Goal: Task Accomplishment & Management: Use online tool/utility

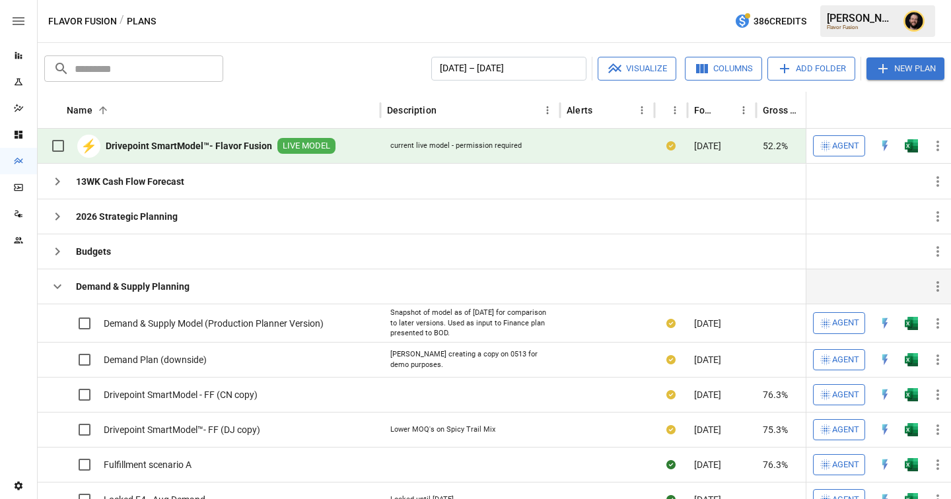
click at [52, 287] on icon "button" at bounding box center [58, 287] width 16 height 16
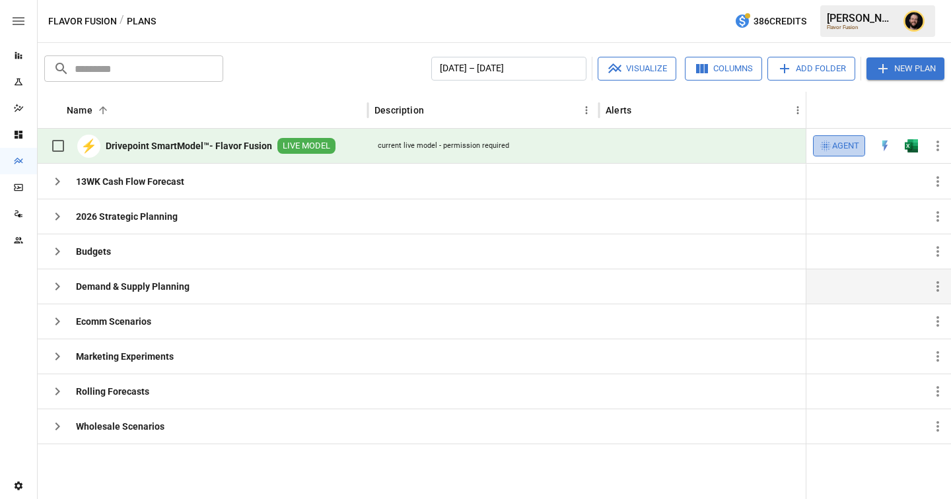
click at [834, 142] on span "Agent" at bounding box center [845, 146] width 27 height 15
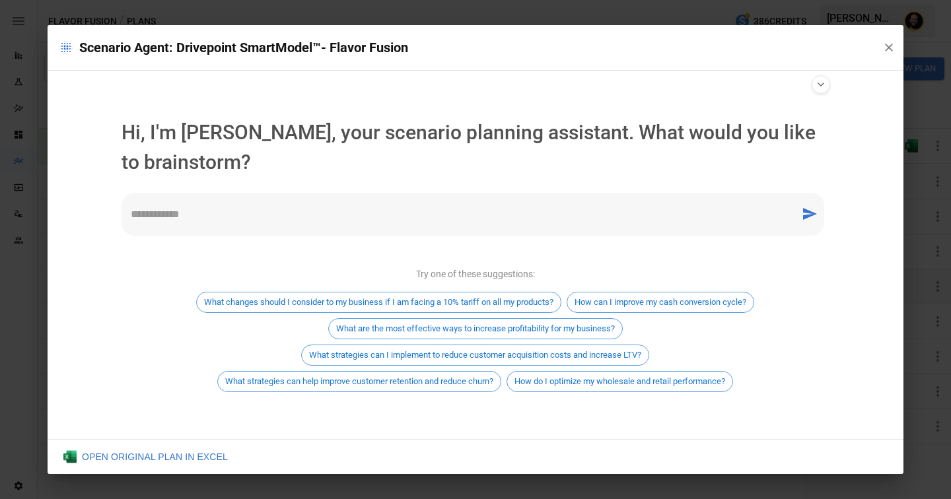
click at [224, 211] on textarea at bounding box center [461, 214] width 660 height 15
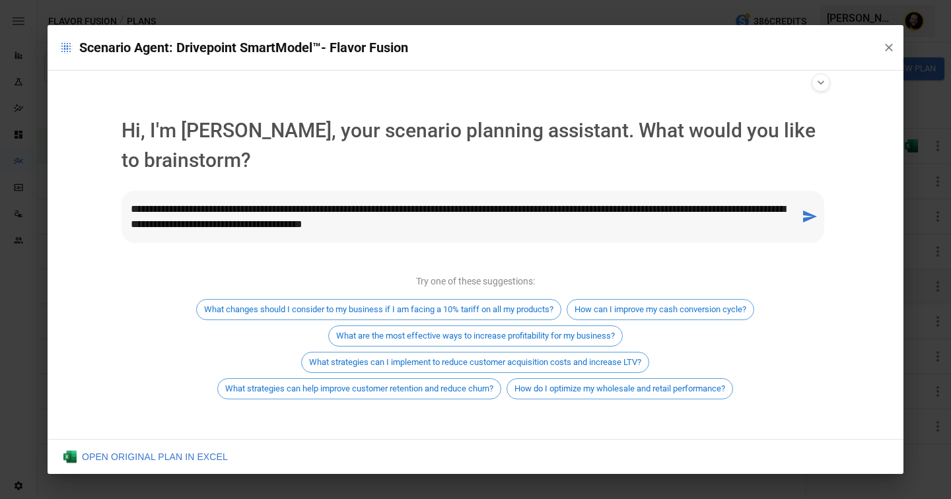
type textarea "**********"
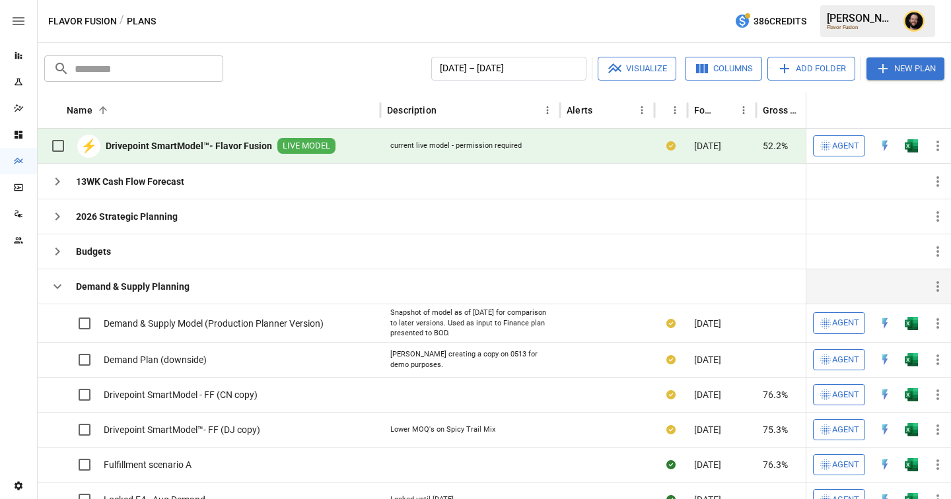
click at [56, 284] on icon "button" at bounding box center [58, 287] width 16 height 16
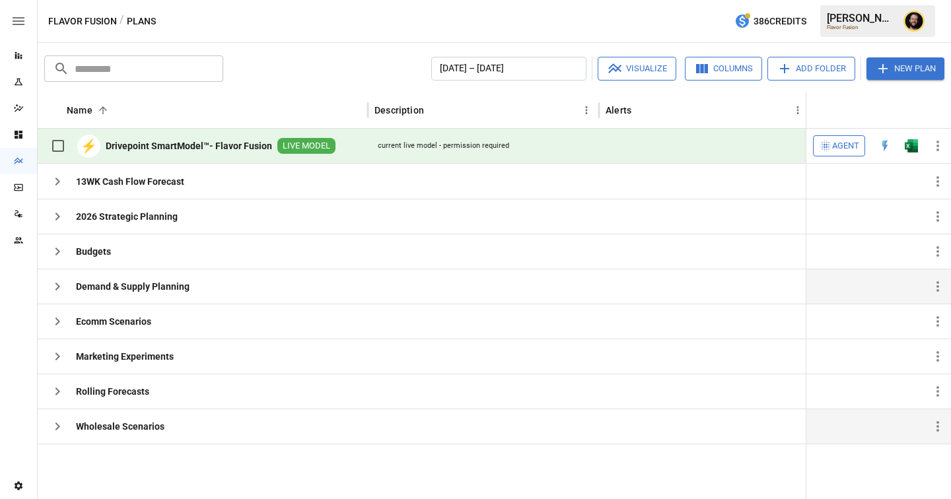
click at [59, 424] on icon "button" at bounding box center [58, 427] width 16 height 16
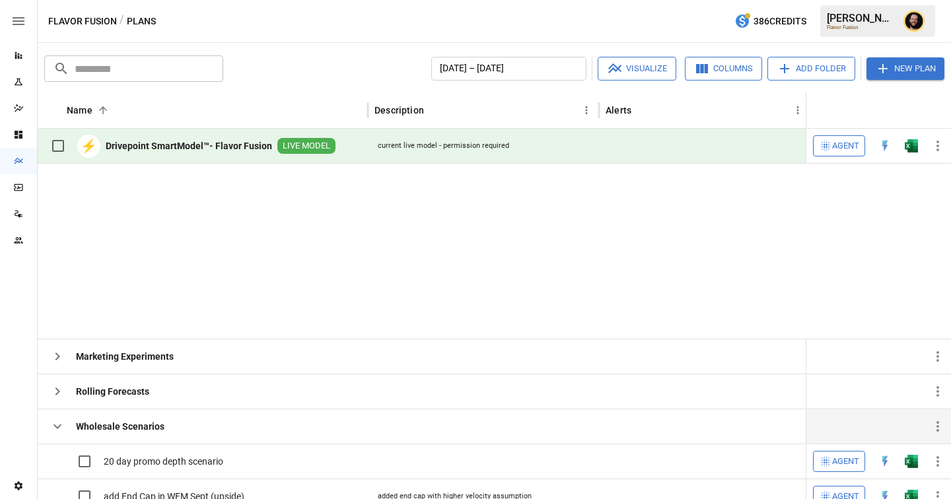
scroll to position [192, 0]
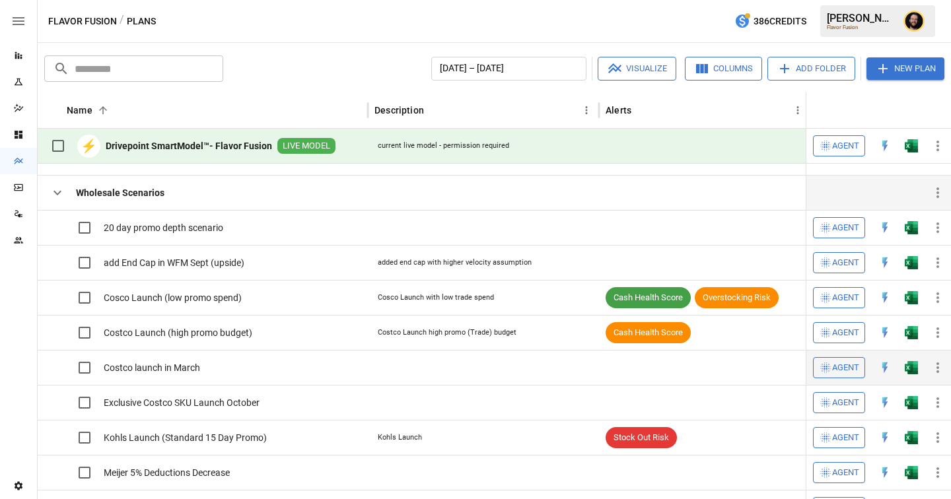
click at [932, 367] on icon "button" at bounding box center [938, 368] width 16 height 16
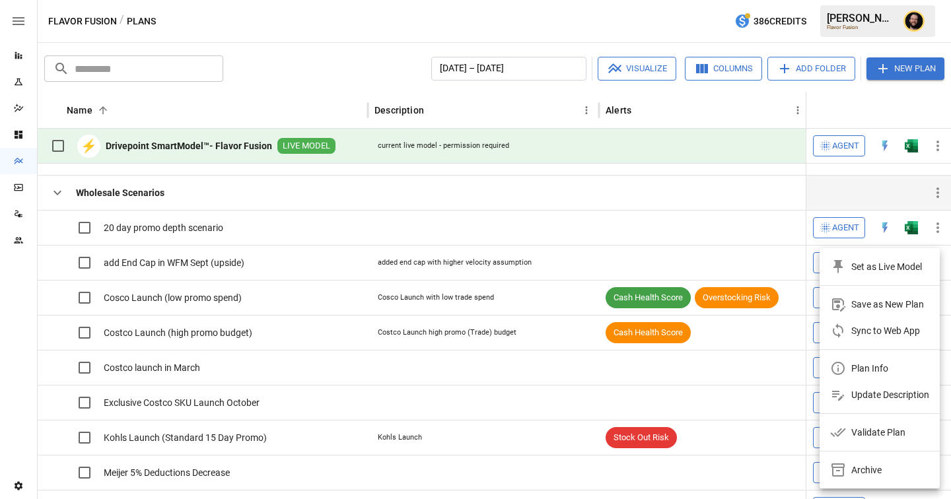
click at [864, 465] on div "Archive" at bounding box center [866, 470] width 30 height 16
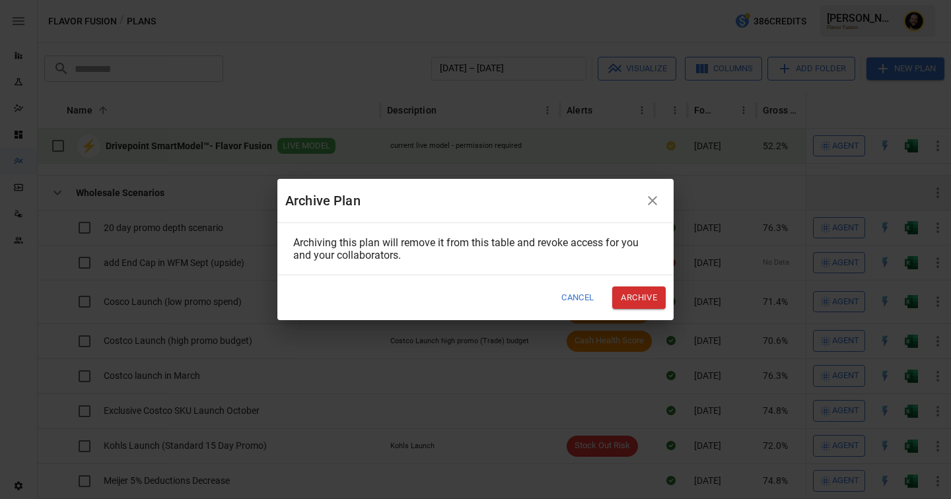
click at [632, 294] on button "Archive" at bounding box center [638, 298] width 53 height 22
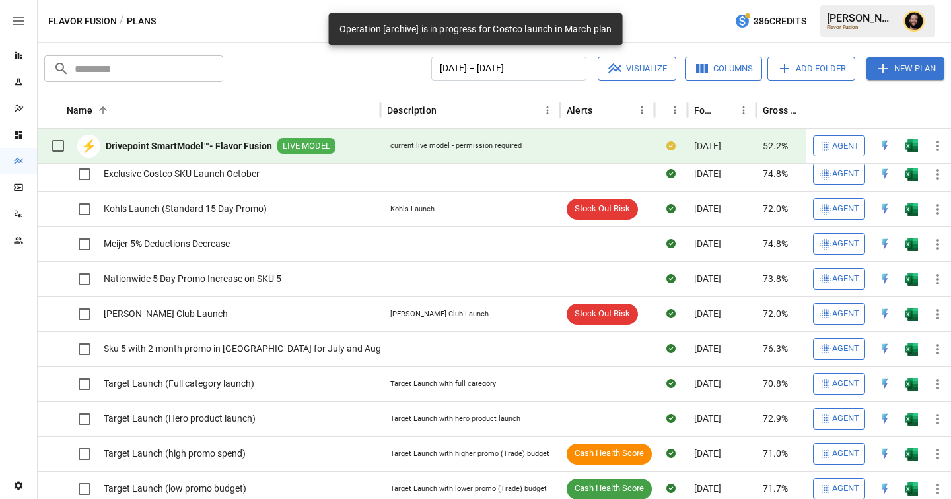
scroll to position [358, 0]
click at [937, 350] on icon "button" at bounding box center [937, 349] width 3 height 11
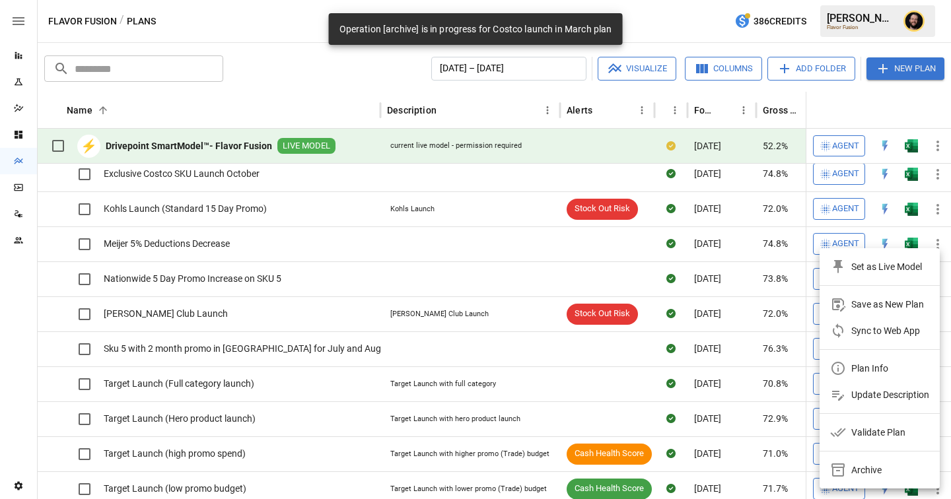
click at [853, 467] on div "Archive" at bounding box center [866, 470] width 30 height 16
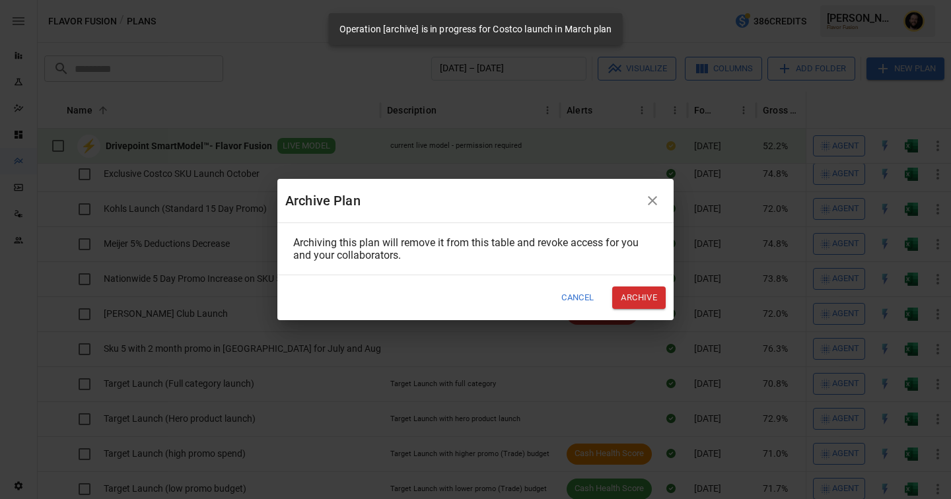
click at [629, 298] on button "Archive" at bounding box center [638, 298] width 53 height 22
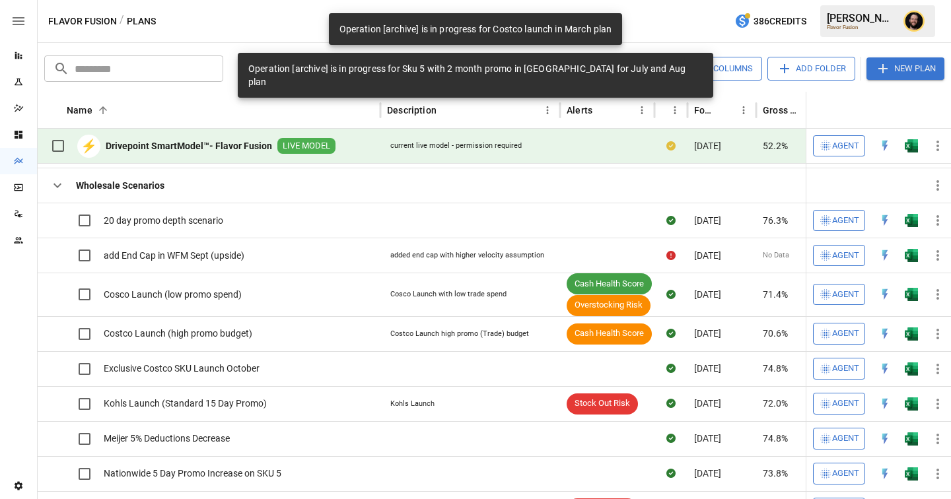
scroll to position [198, 0]
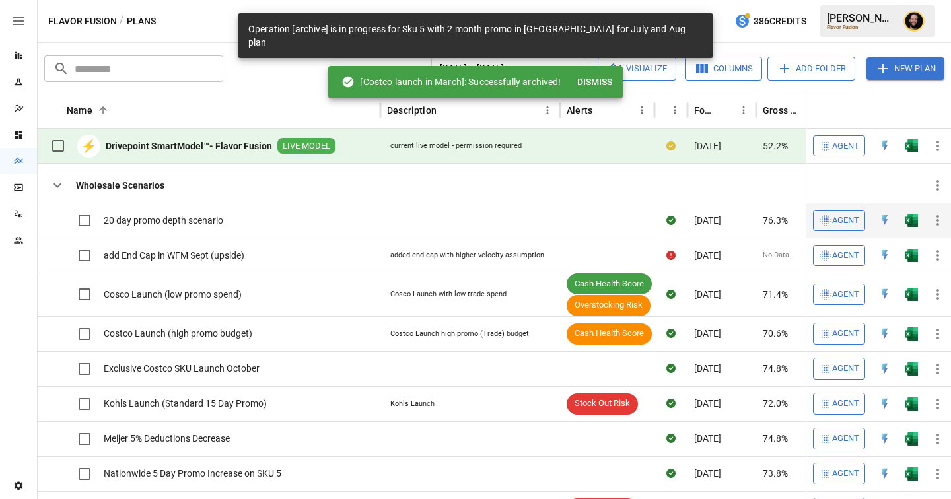
click at [938, 225] on icon "button" at bounding box center [938, 221] width 16 height 16
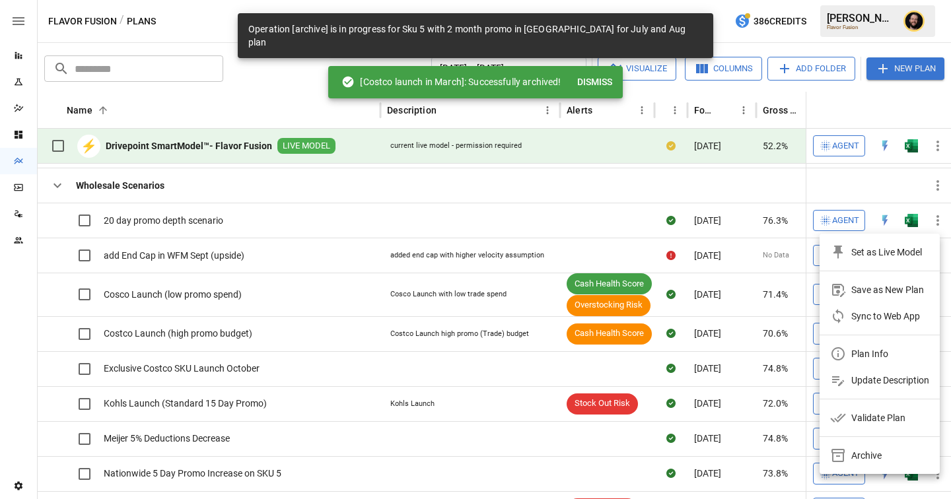
click at [864, 455] on div "Archive" at bounding box center [866, 456] width 30 height 16
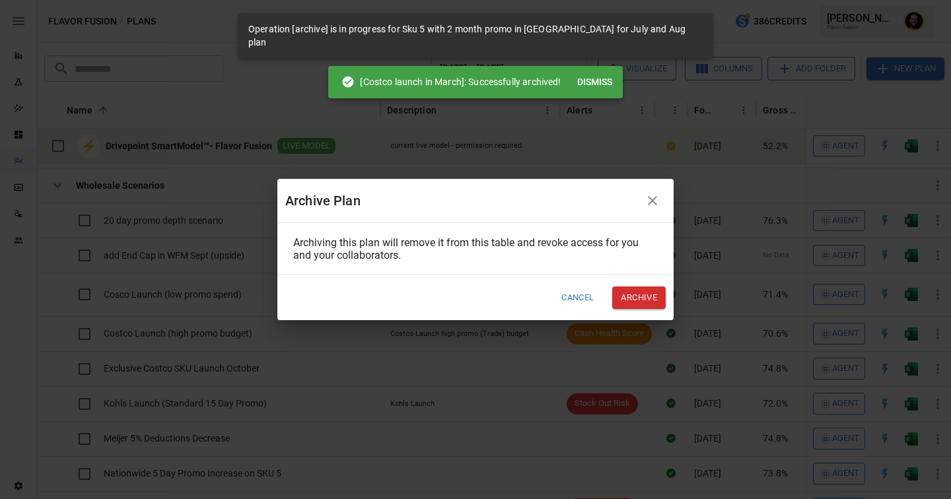
click at [643, 298] on button "Archive" at bounding box center [638, 298] width 53 height 22
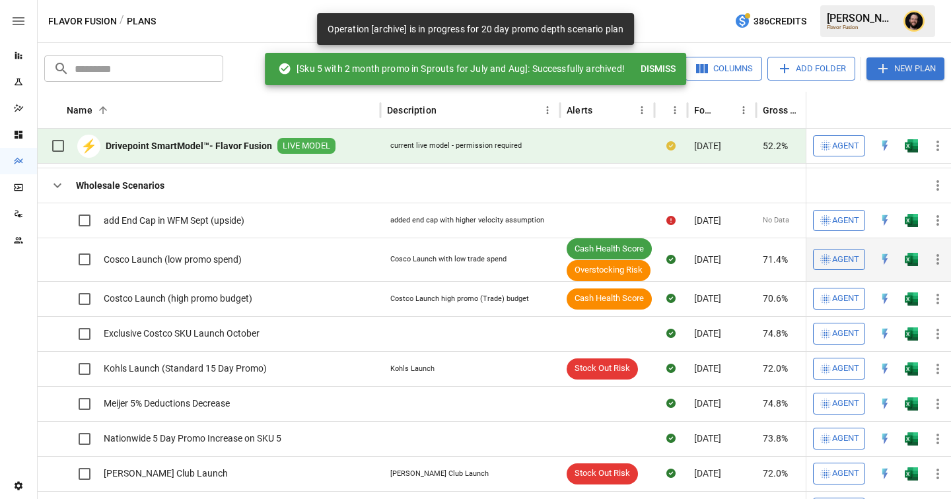
click at [938, 254] on icon "button" at bounding box center [938, 260] width 16 height 16
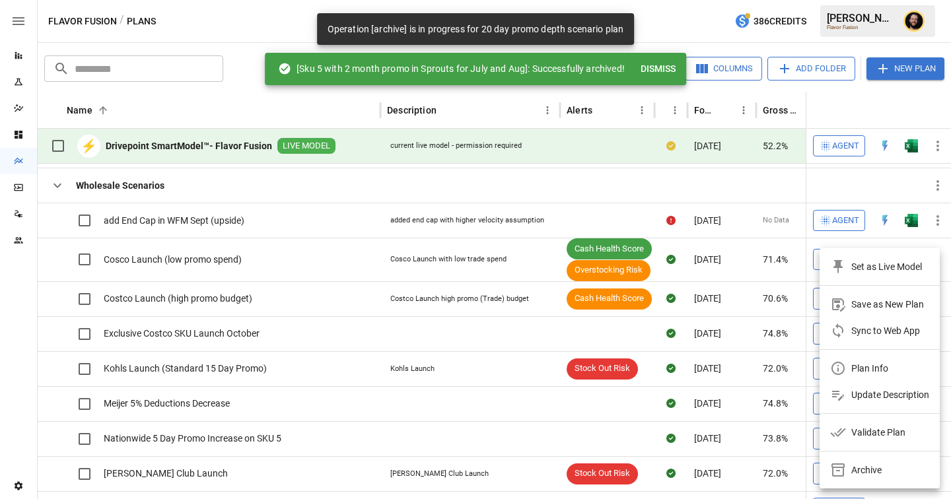
click at [937, 228] on div at bounding box center [475, 249] width 951 height 499
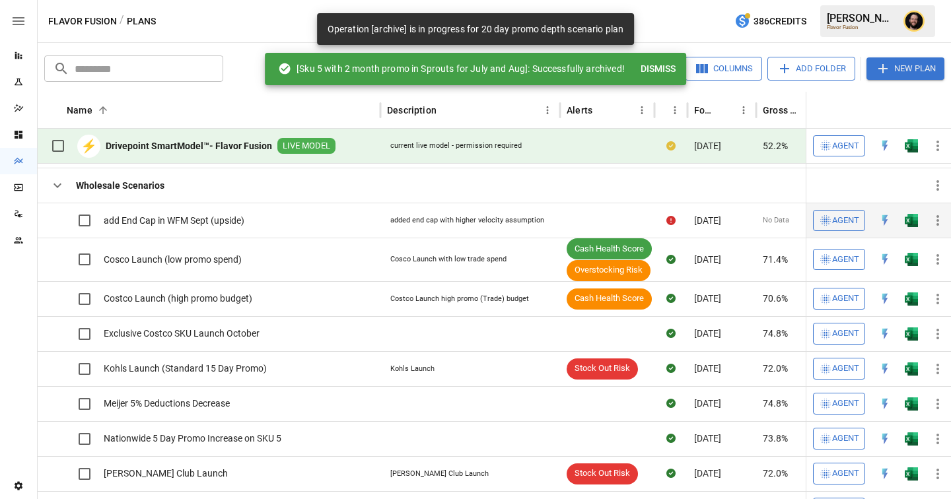
click at [938, 216] on icon "button" at bounding box center [937, 220] width 3 height 11
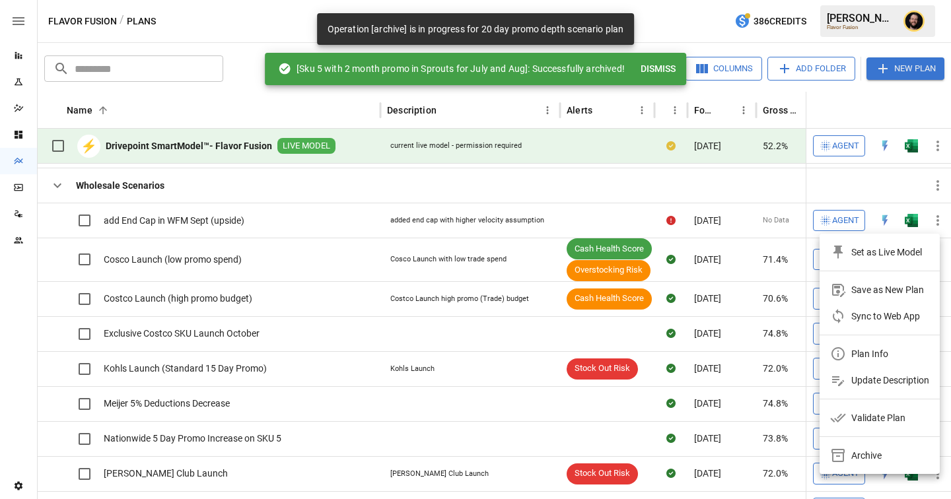
click at [616, 191] on div at bounding box center [475, 249] width 951 height 499
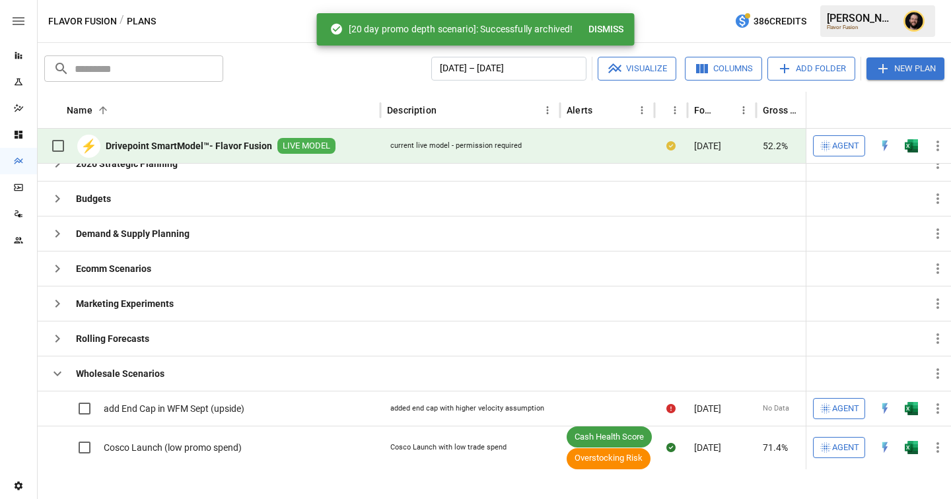
scroll to position [0, 0]
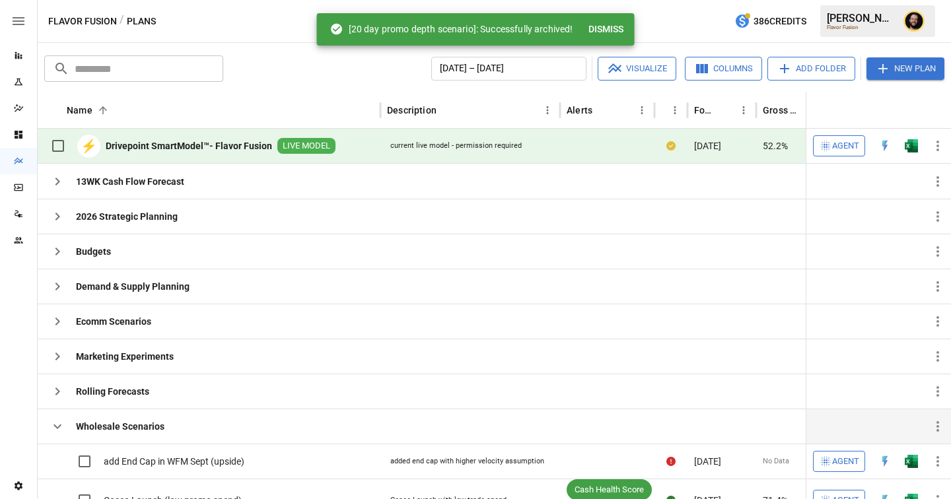
click at [59, 426] on icon "button" at bounding box center [57, 426] width 8 height 5
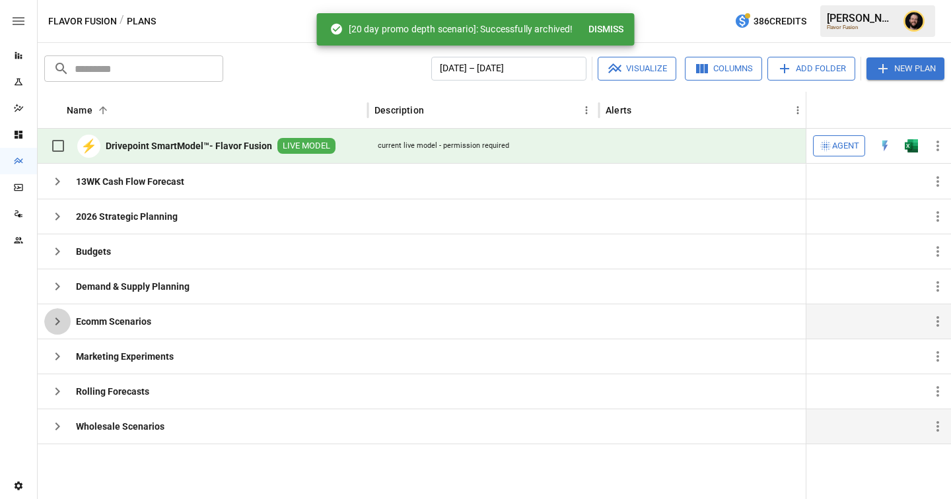
click at [57, 319] on icon "button" at bounding box center [58, 322] width 16 height 16
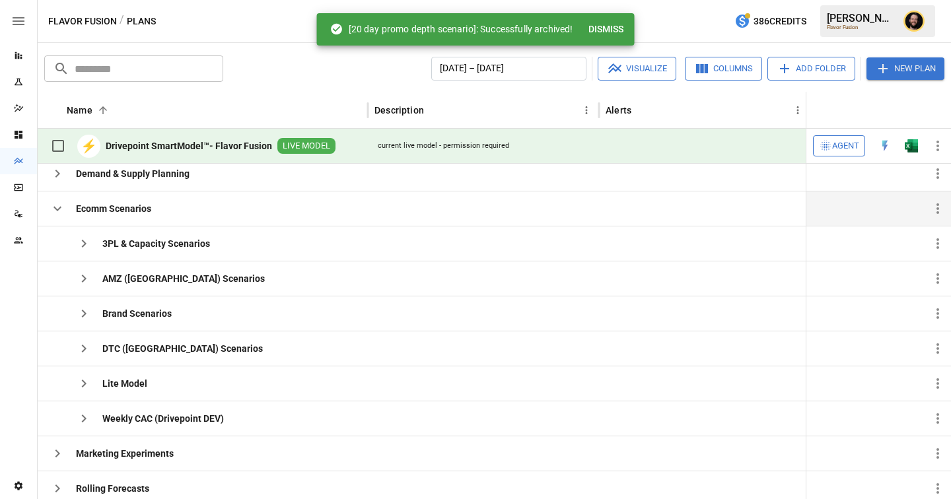
scroll to position [99, 0]
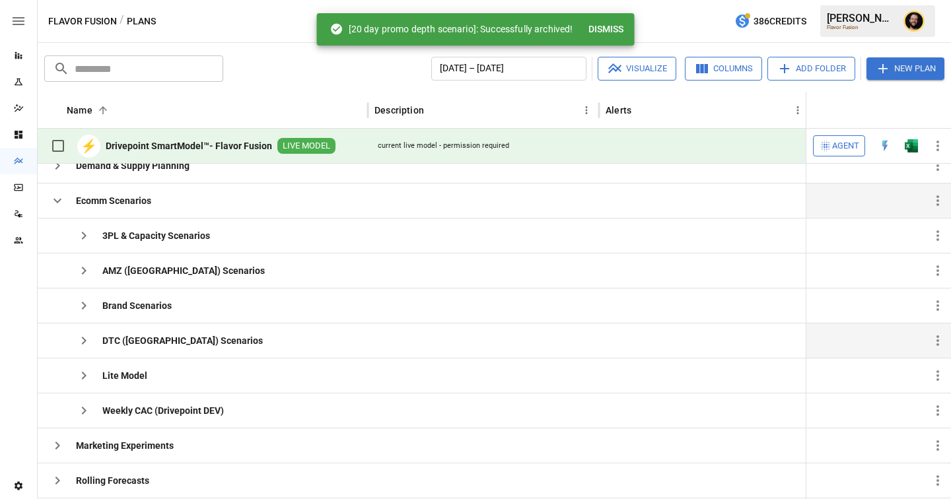
click at [86, 337] on icon "button" at bounding box center [84, 341] width 16 height 16
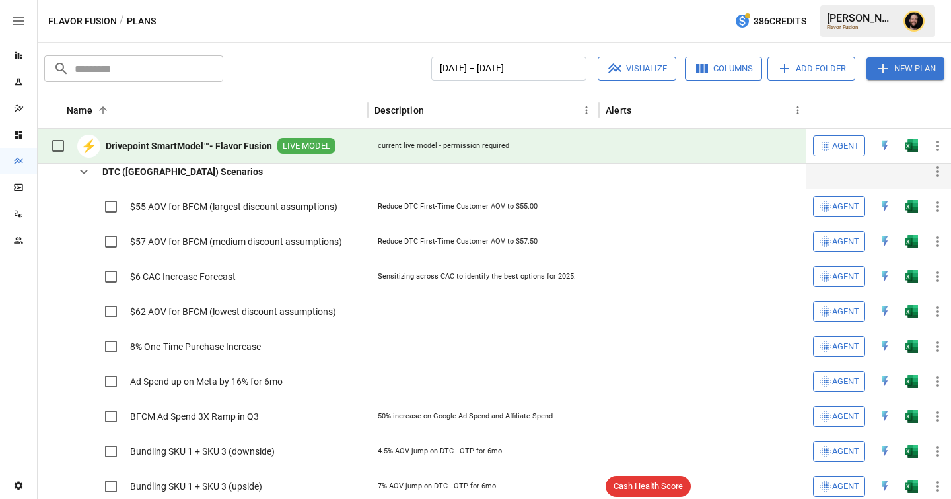
scroll to position [0, 0]
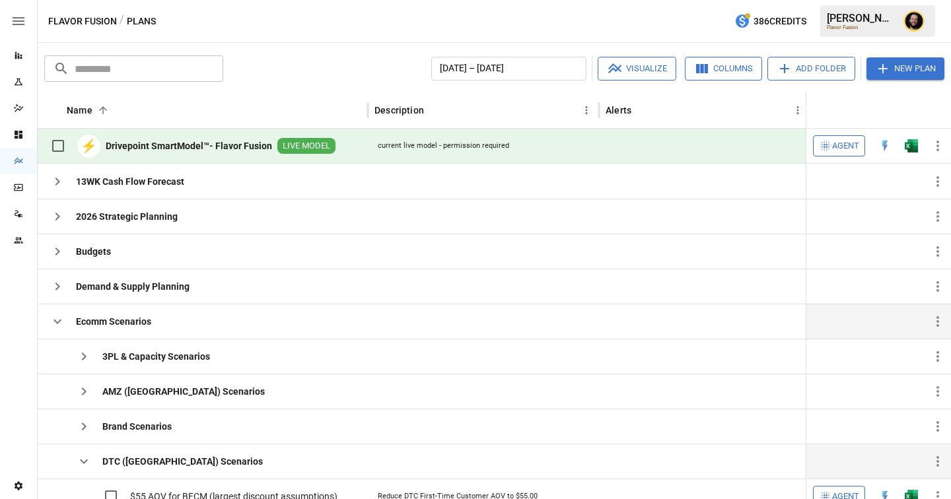
click at [57, 317] on icon "button" at bounding box center [58, 322] width 16 height 16
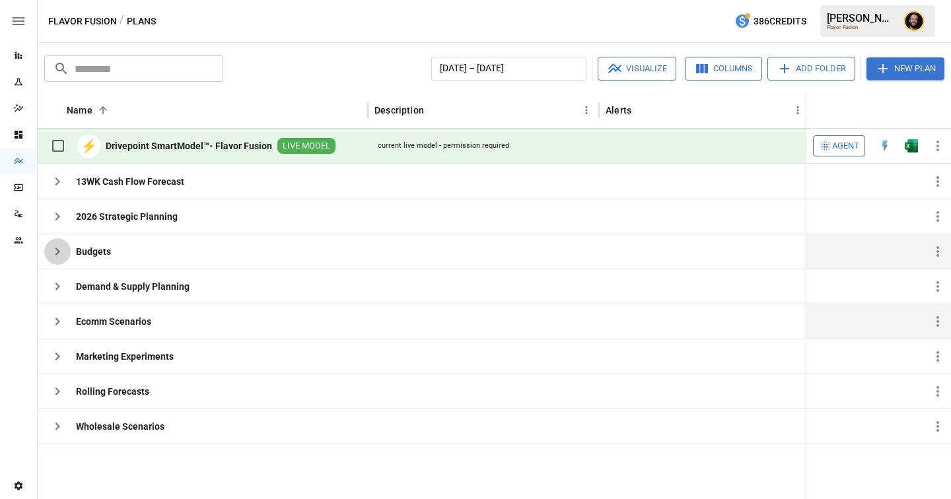
click at [59, 254] on icon "button" at bounding box center [58, 252] width 16 height 16
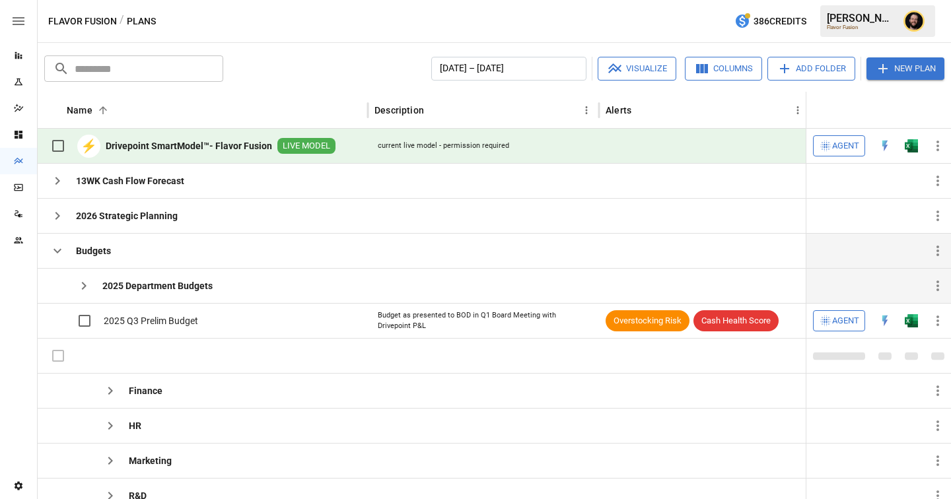
click at [83, 283] on icon "button" at bounding box center [84, 286] width 5 height 8
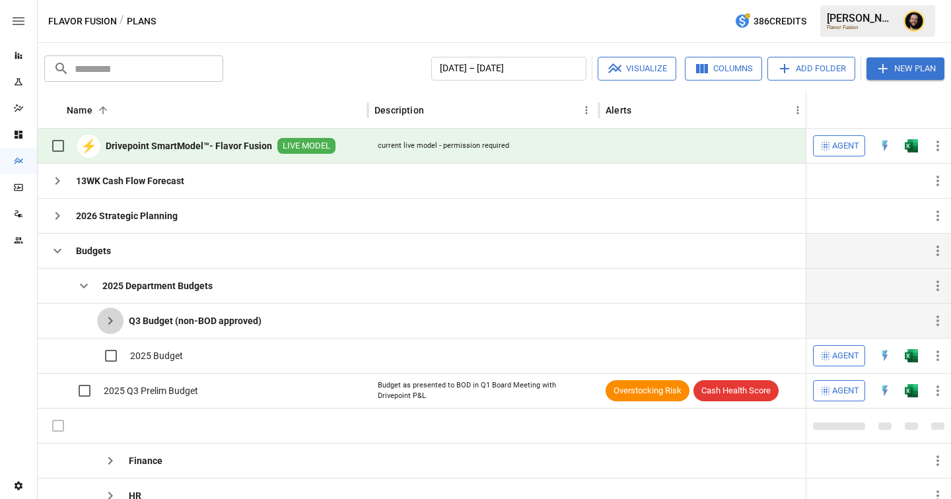
click at [108, 320] on icon "button" at bounding box center [110, 321] width 16 height 16
click at [86, 281] on icon "button" at bounding box center [84, 286] width 16 height 16
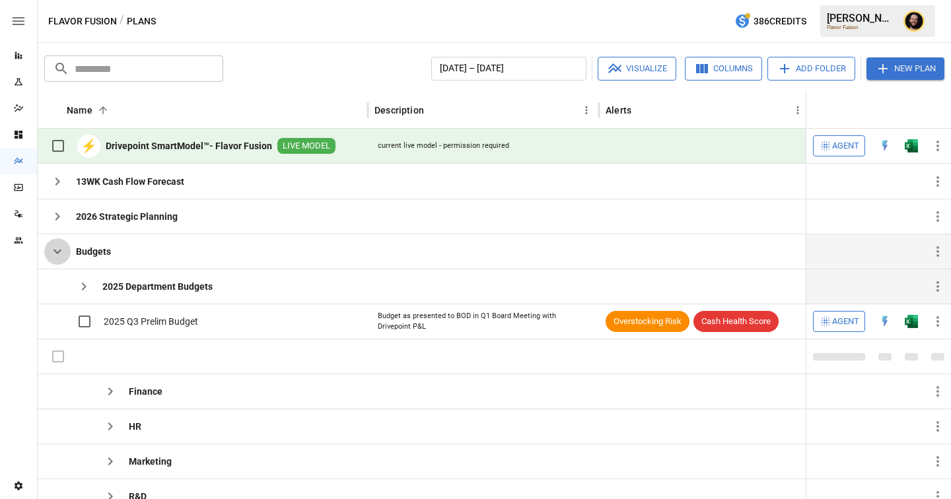
click at [56, 250] on icon "button" at bounding box center [58, 252] width 16 height 16
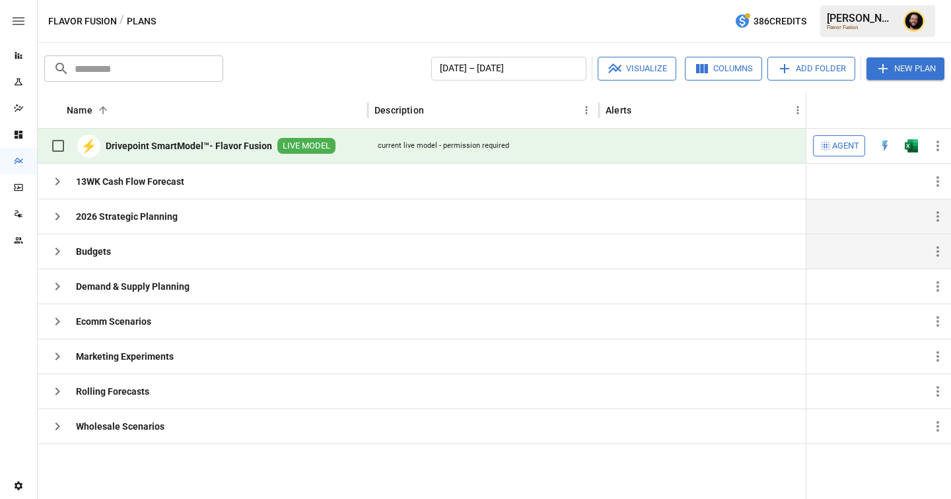
click at [55, 203] on button "button" at bounding box center [57, 216] width 26 height 26
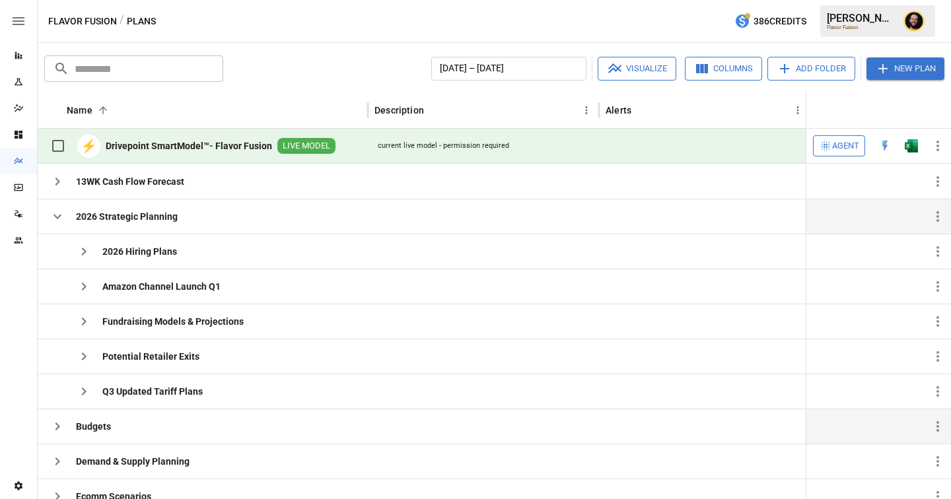
click at [55, 203] on button "button" at bounding box center [57, 216] width 26 height 26
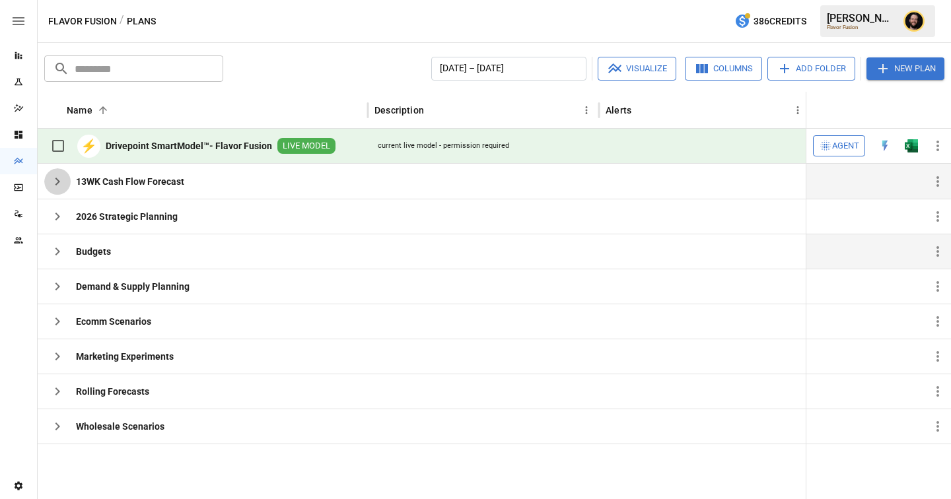
click at [53, 178] on icon "button" at bounding box center [58, 182] width 16 height 16
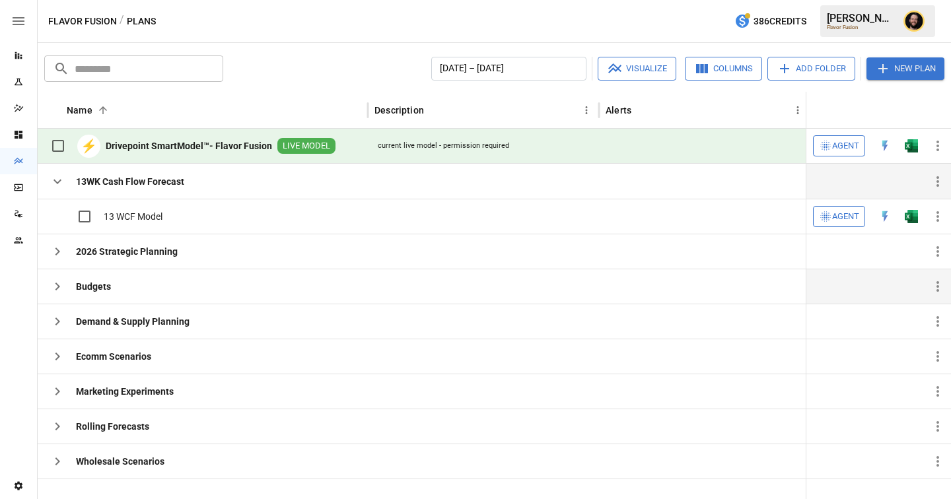
click at [53, 178] on icon "button" at bounding box center [58, 182] width 16 height 16
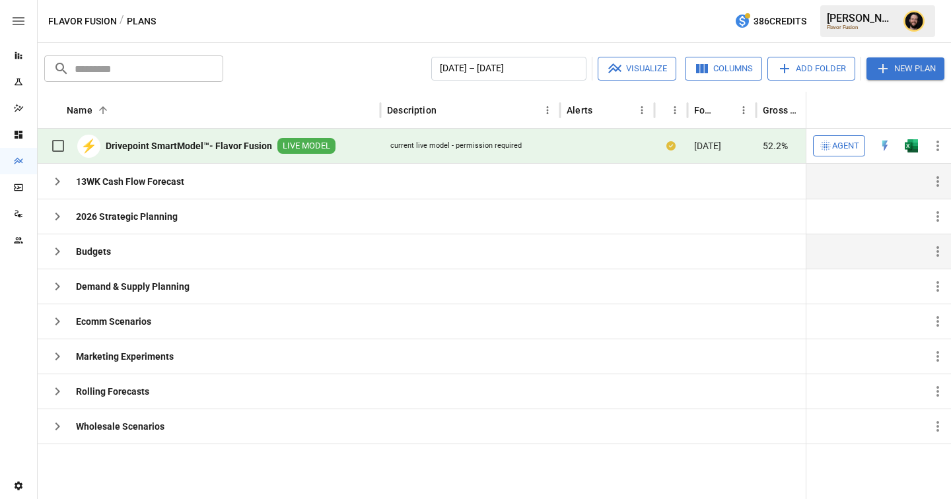
click at [61, 183] on icon "button" at bounding box center [58, 182] width 16 height 16
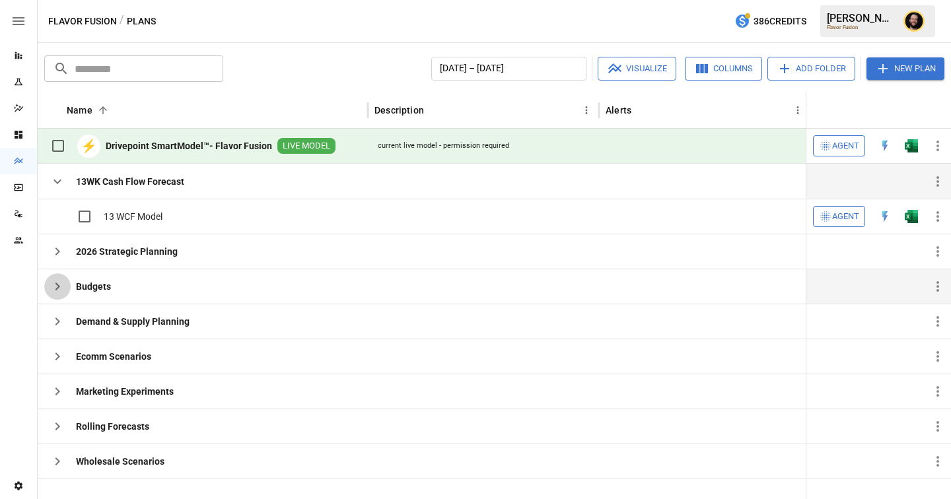
click at [55, 286] on icon "button" at bounding box center [58, 287] width 16 height 16
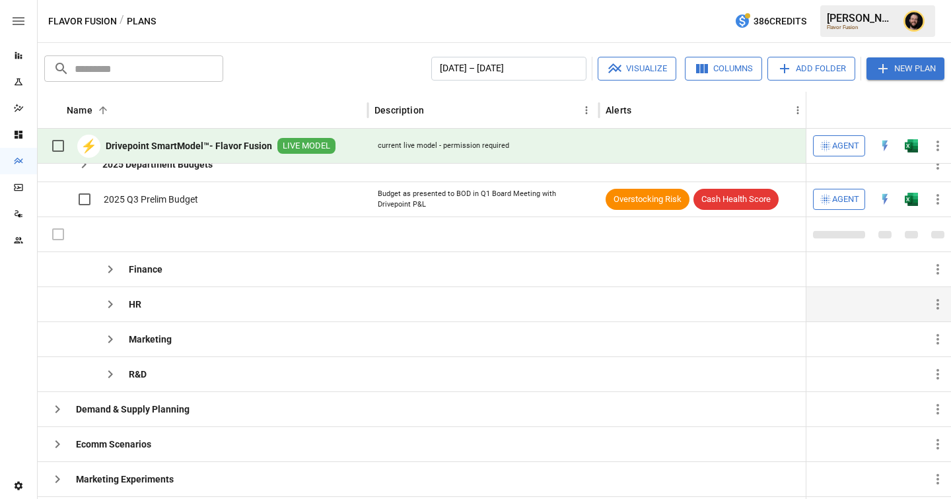
scroll to position [92, 0]
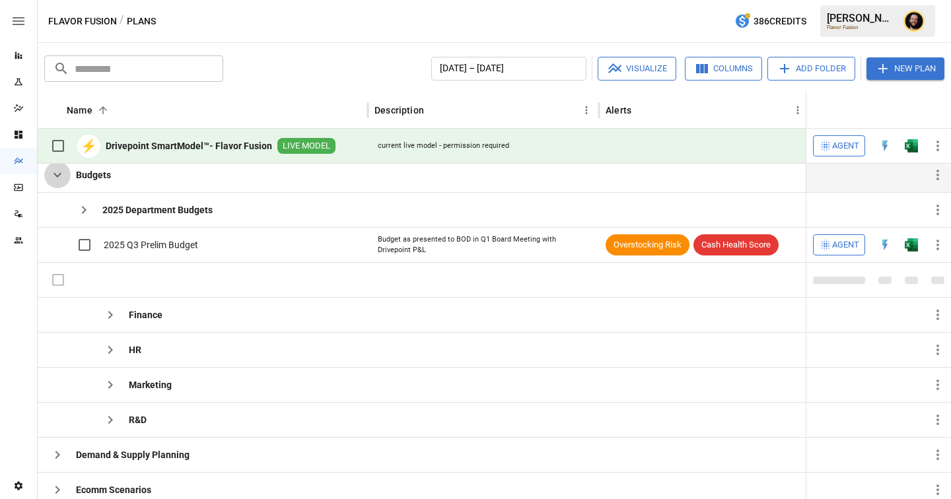
click at [57, 178] on icon "button" at bounding box center [58, 175] width 16 height 16
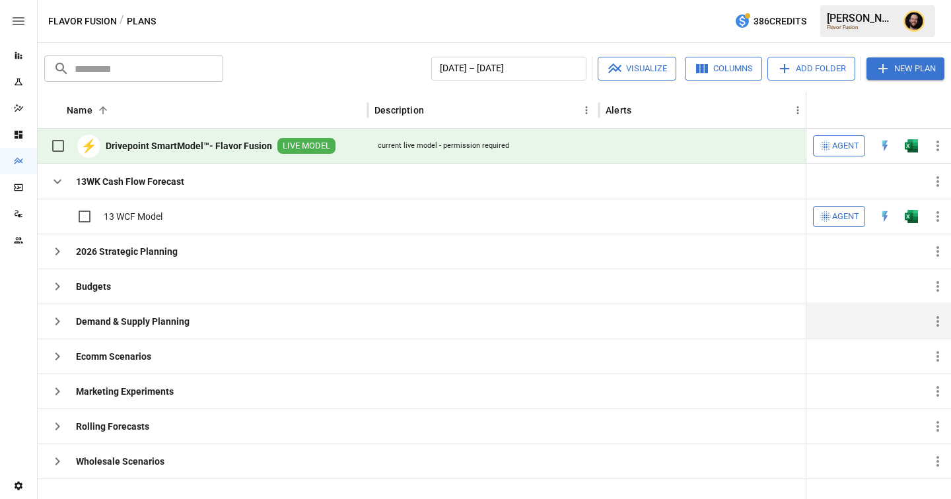
click at [60, 318] on icon "button" at bounding box center [58, 322] width 16 height 16
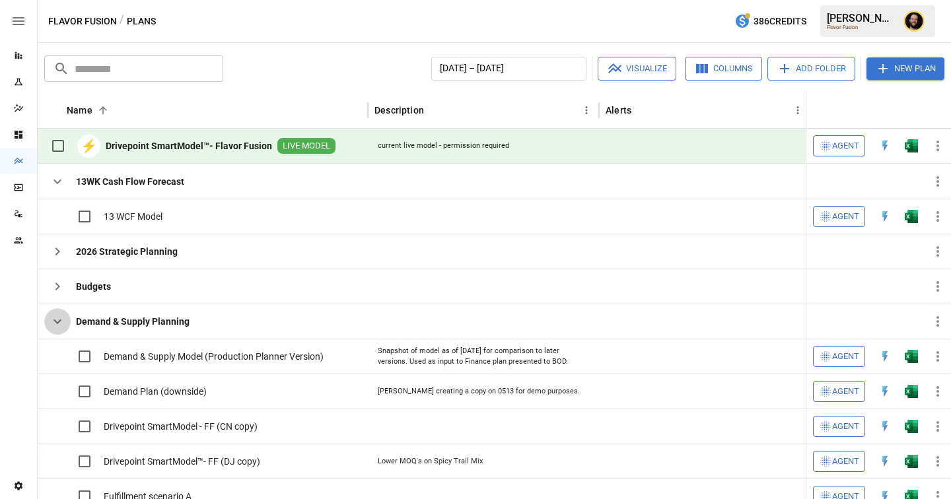
click at [59, 326] on icon "button" at bounding box center [58, 322] width 16 height 16
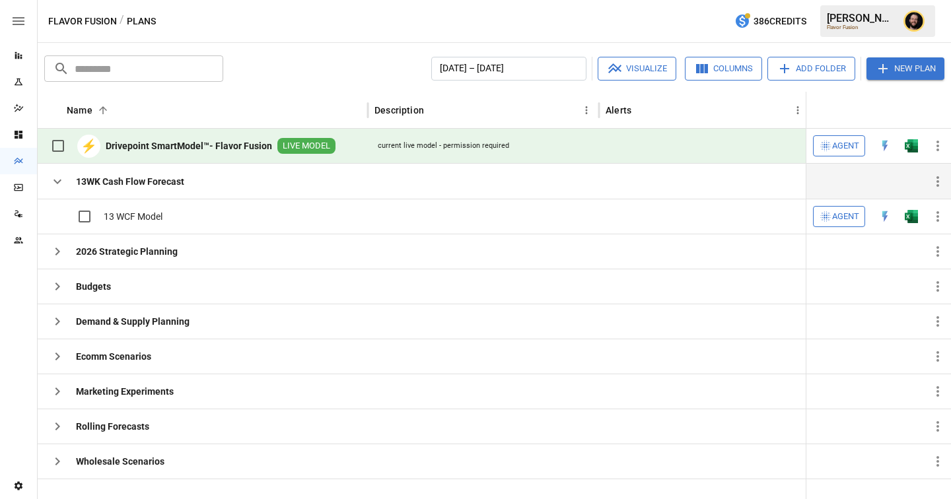
click at [60, 182] on icon "button" at bounding box center [58, 182] width 16 height 16
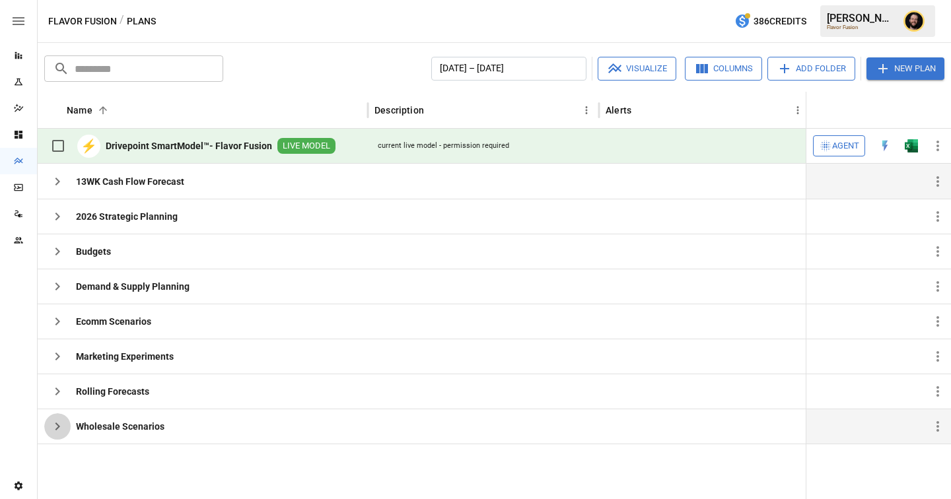
click at [59, 427] on icon "button" at bounding box center [58, 427] width 16 height 16
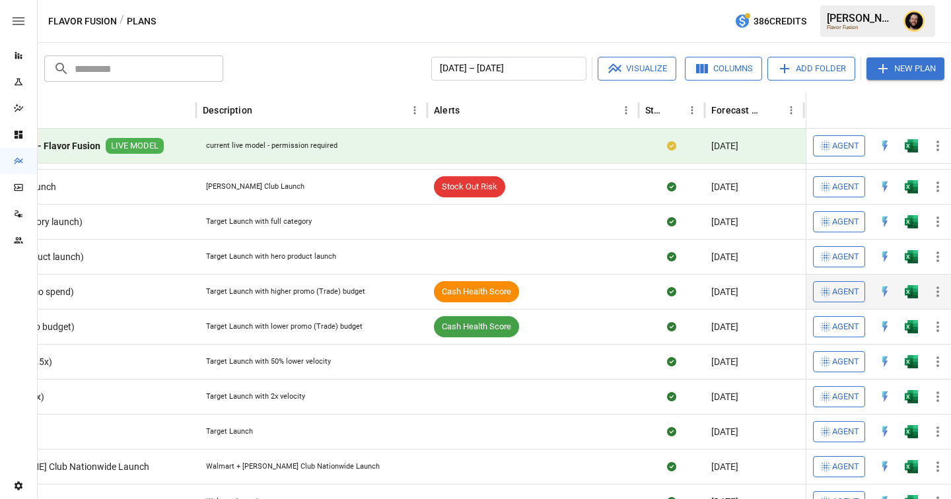
scroll to position [0, 259]
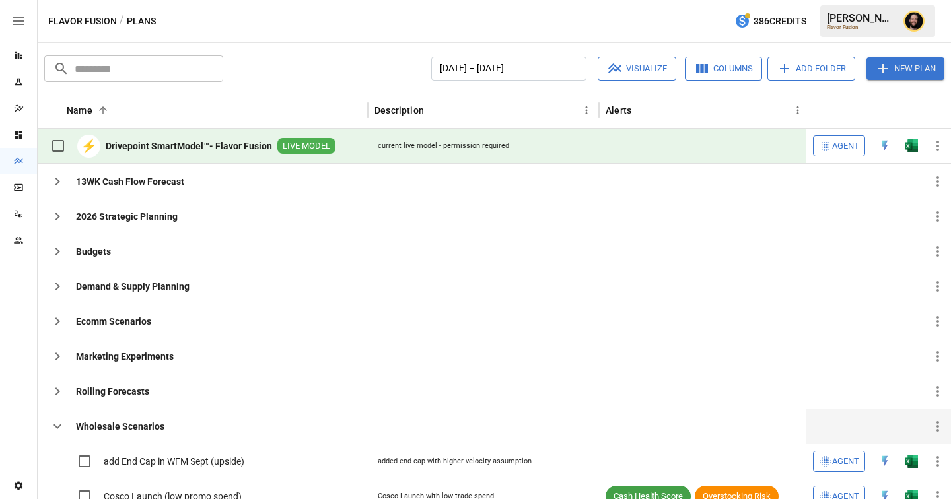
click at [55, 427] on icon "button" at bounding box center [57, 426] width 8 height 5
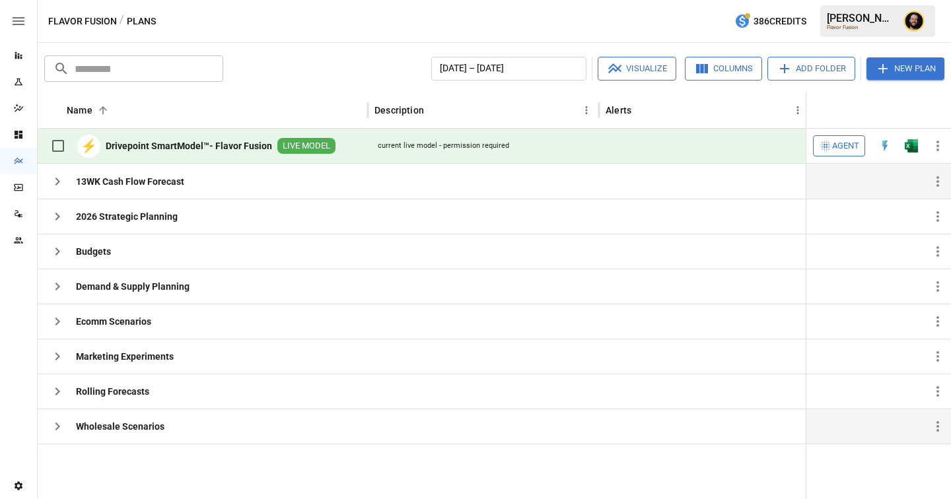
click at [53, 186] on icon "button" at bounding box center [58, 182] width 16 height 16
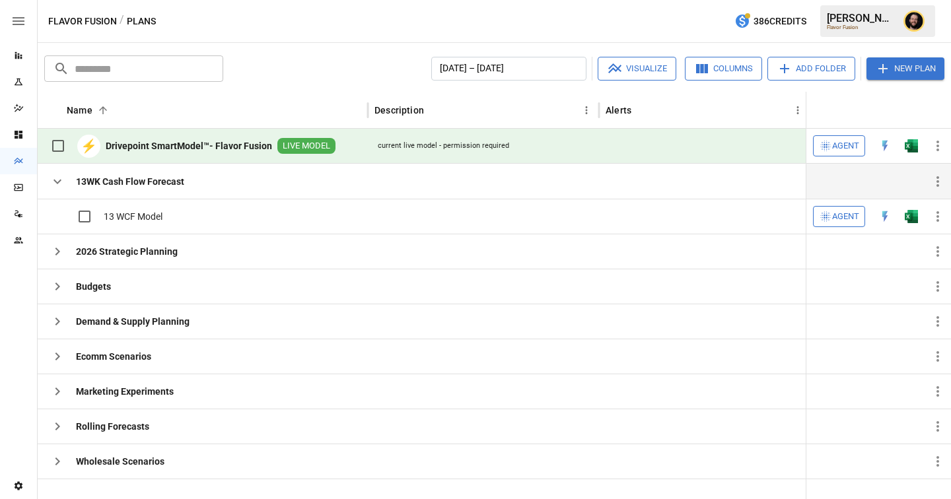
click at [58, 185] on icon "button" at bounding box center [58, 182] width 16 height 16
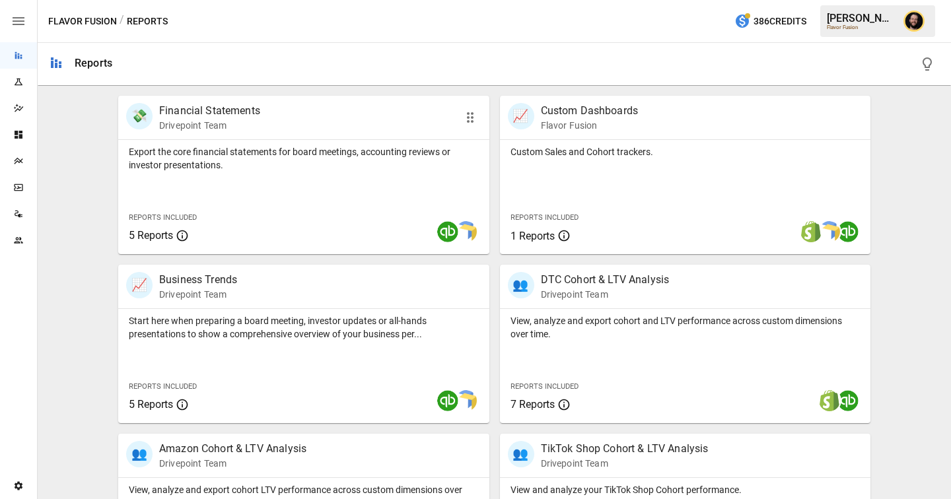
scroll to position [261, 0]
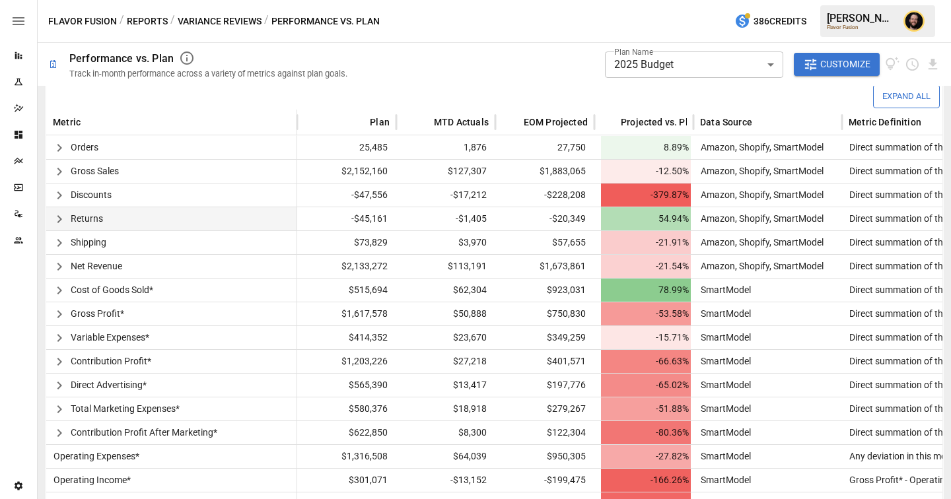
scroll to position [316, 0]
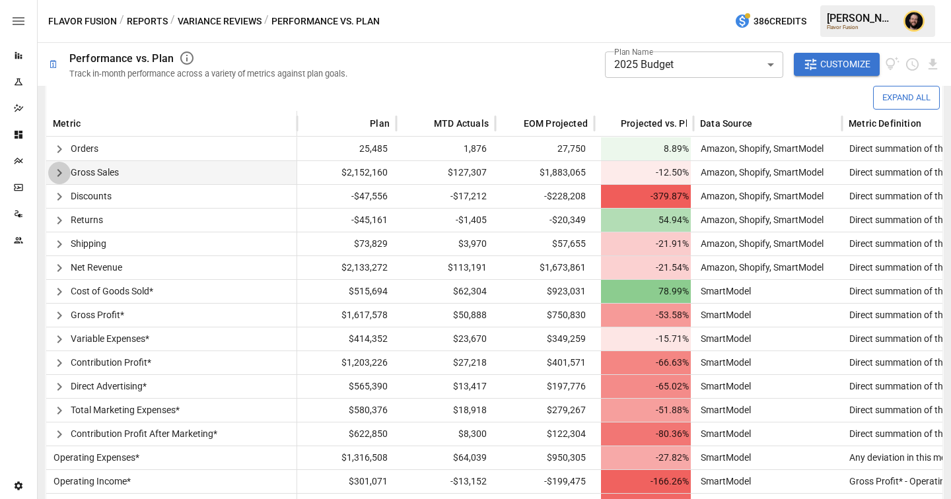
click at [59, 177] on icon "button" at bounding box center [59, 173] width 16 height 16
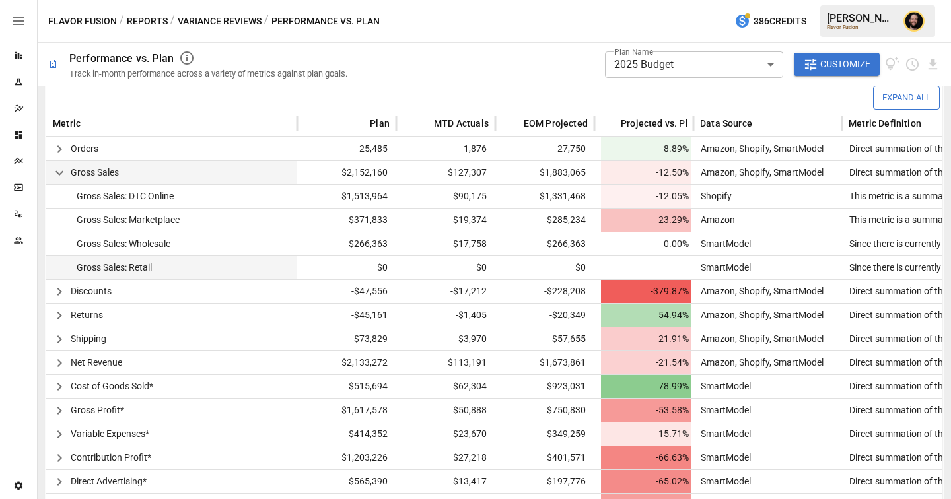
scroll to position [437, 0]
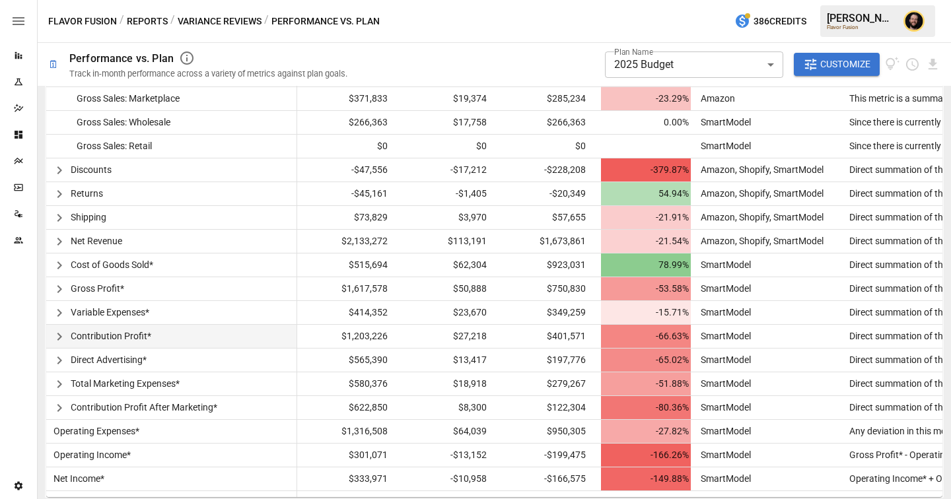
click at [55, 337] on icon "button" at bounding box center [59, 337] width 16 height 16
